Goal: Task Accomplishment & Management: Use online tool/utility

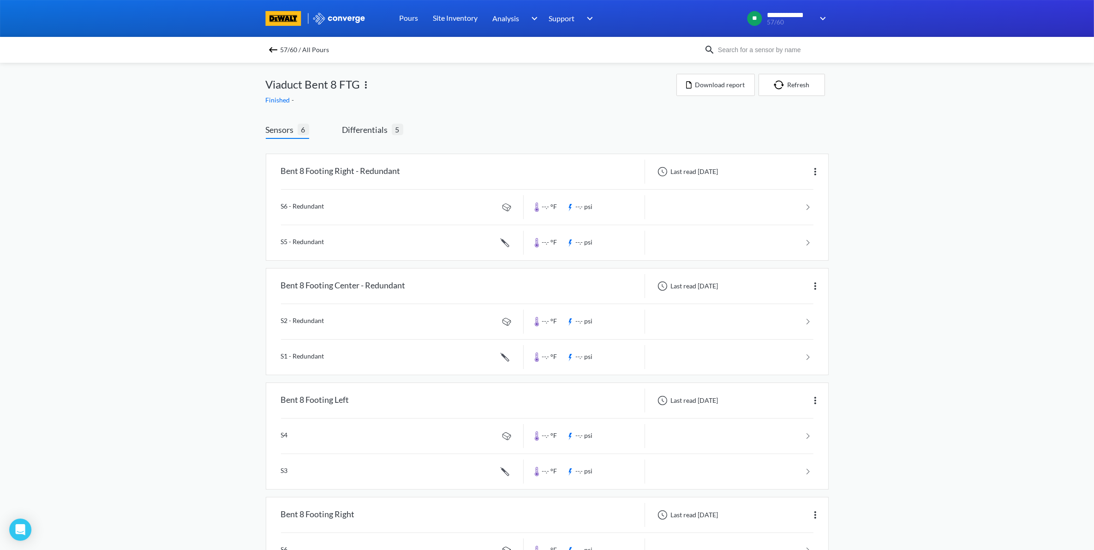
click at [279, 51] on img at bounding box center [273, 49] width 11 height 11
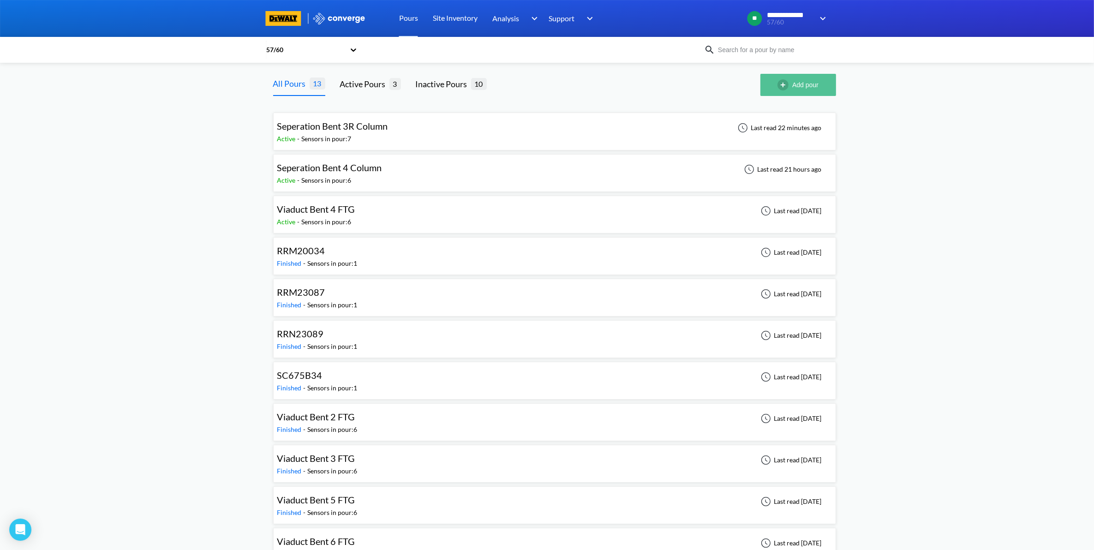
click at [812, 85] on button "Add pour" at bounding box center [798, 85] width 76 height 22
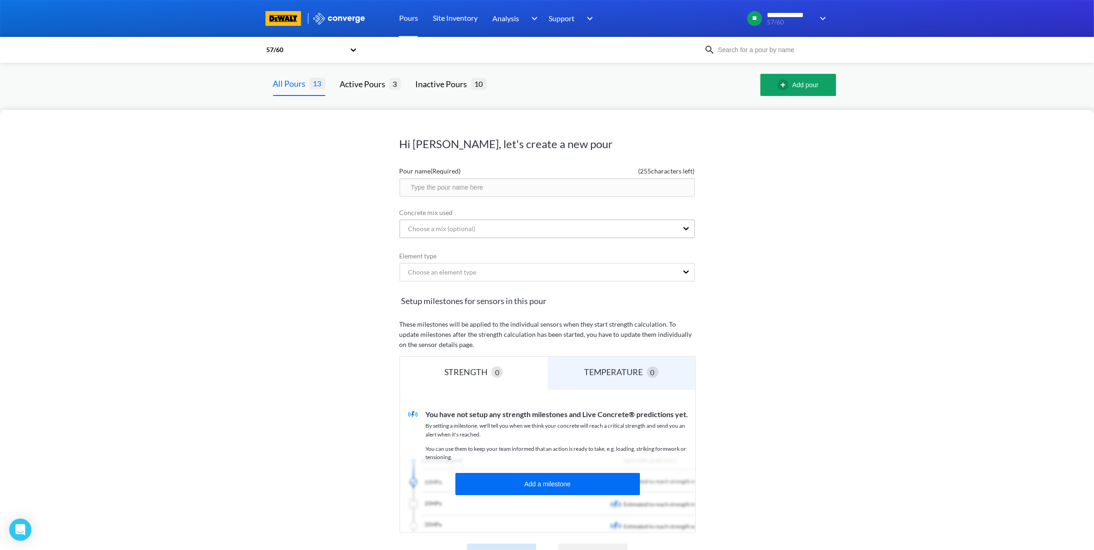
click at [494, 223] on div "Choose a mix (optional)" at bounding box center [539, 229] width 278 height 18
click at [501, 177] on div "Pour name (Required) ( 255 characters left)" at bounding box center [546, 180] width 295 height 32
type input "Seperation Bent 5 Column"
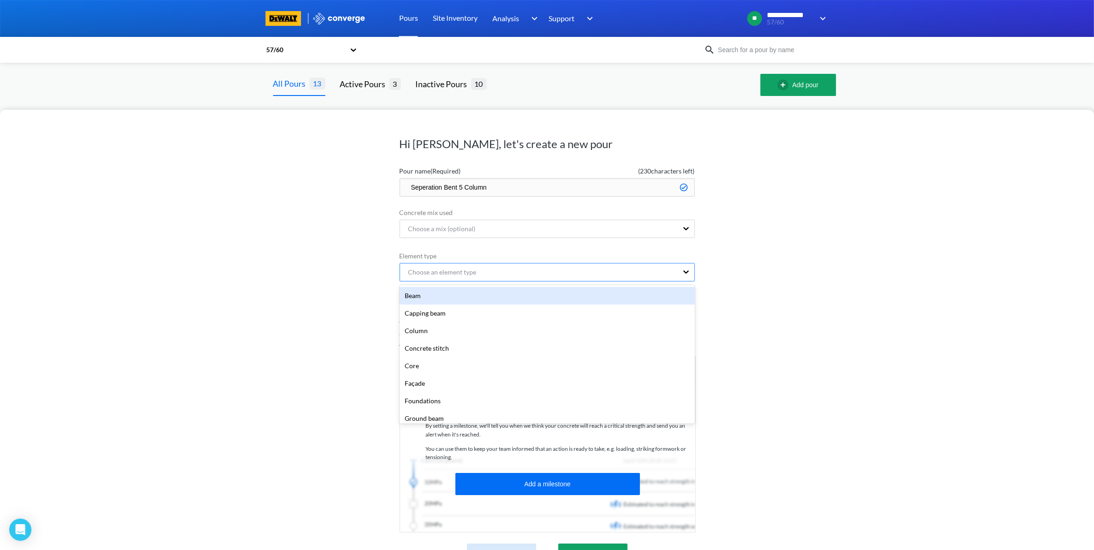
click at [460, 268] on div "Choose an element type" at bounding box center [439, 272] width 76 height 10
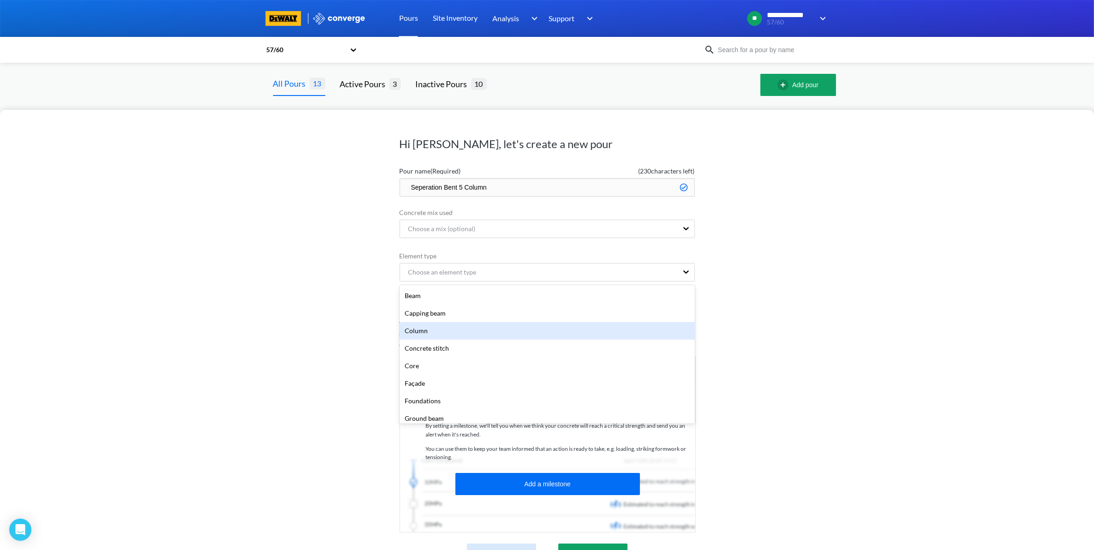
click at [451, 328] on div "Column" at bounding box center [546, 331] width 295 height 18
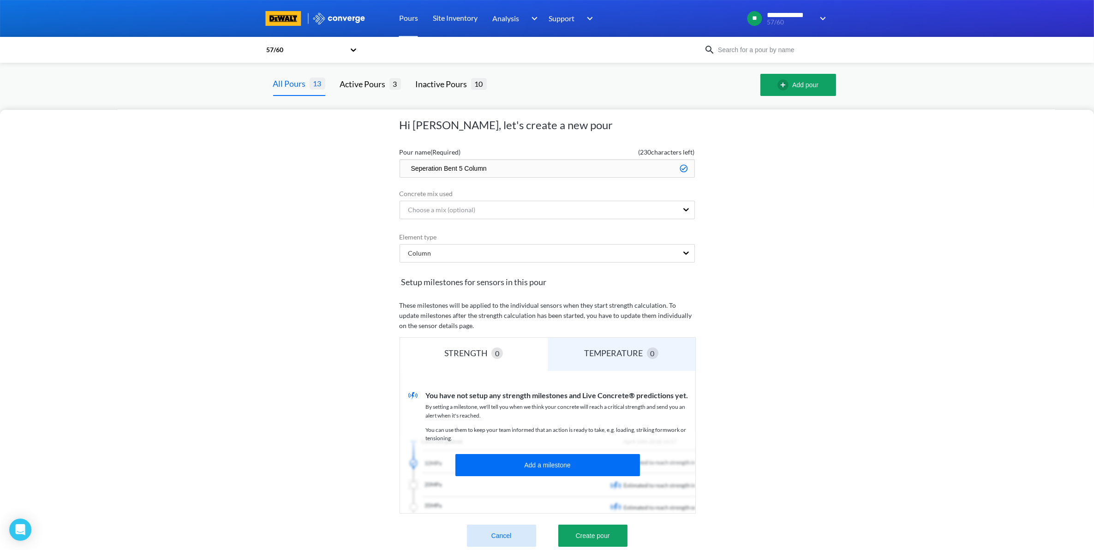
scroll to position [38, 0]
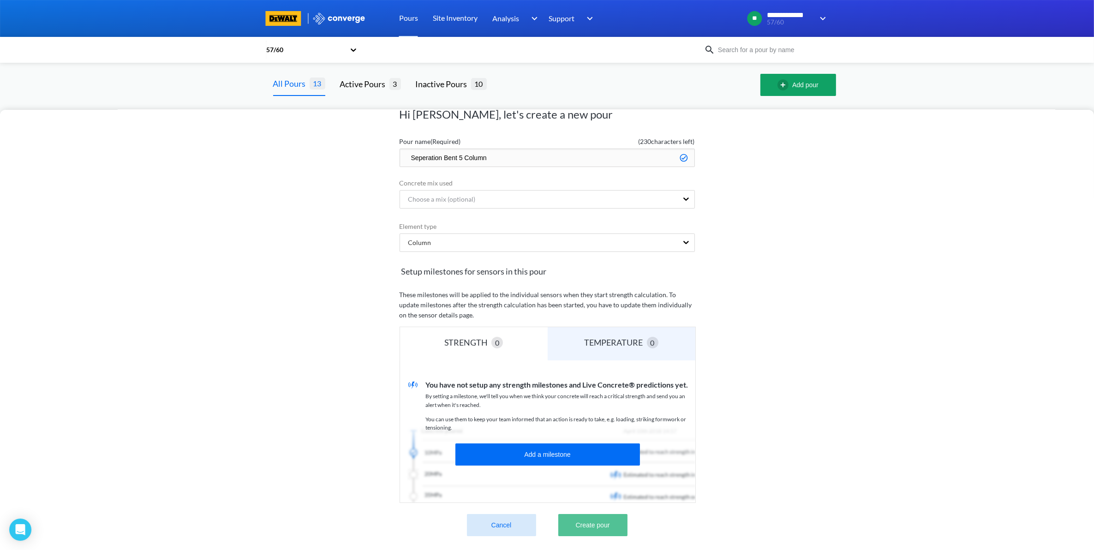
click at [587, 520] on button "Create pour" at bounding box center [592, 525] width 69 height 22
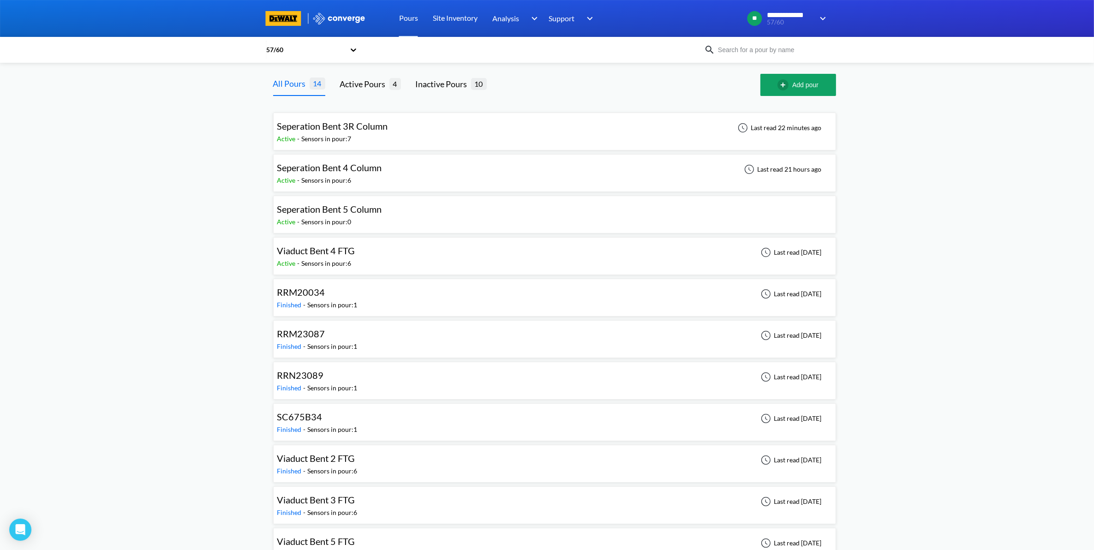
click at [464, 224] on div "Seperation Bent 5 Column Active - Sensors in pour: 0" at bounding box center [554, 215] width 554 height 30
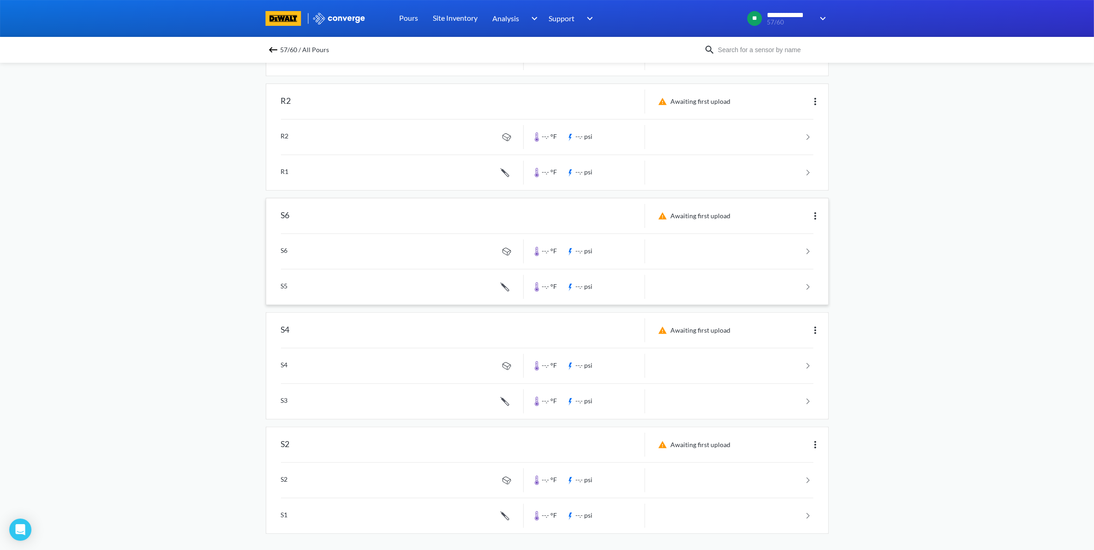
scroll to position [303, 0]
